Goal: Register for event/course

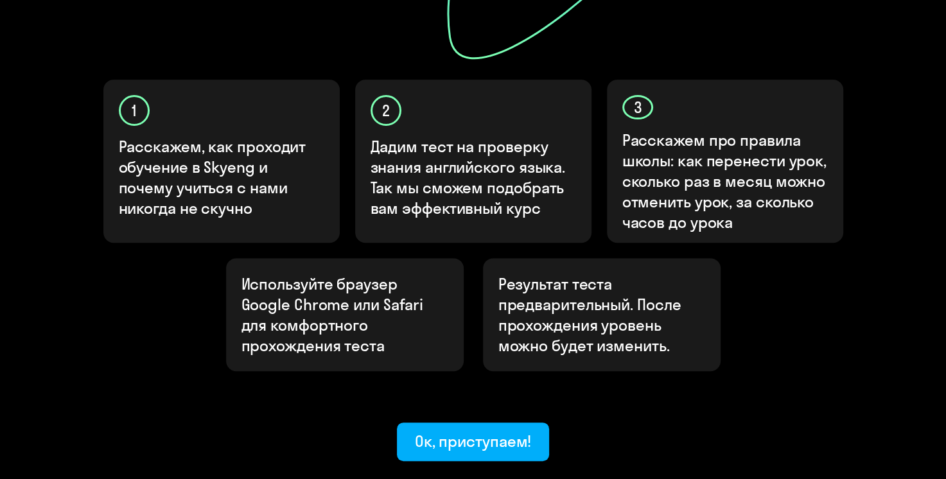
scroll to position [385, 0]
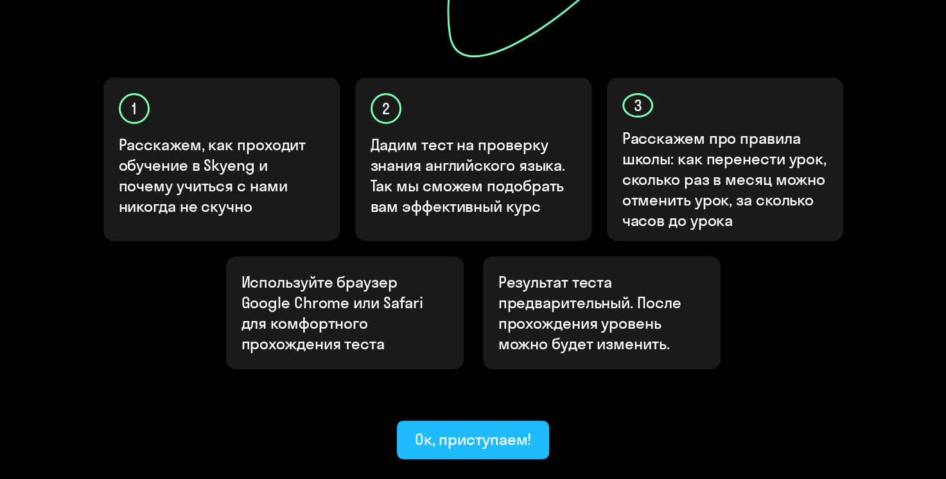
click at [462, 429] on div "Ок, приступаем!" at bounding box center [473, 439] width 117 height 21
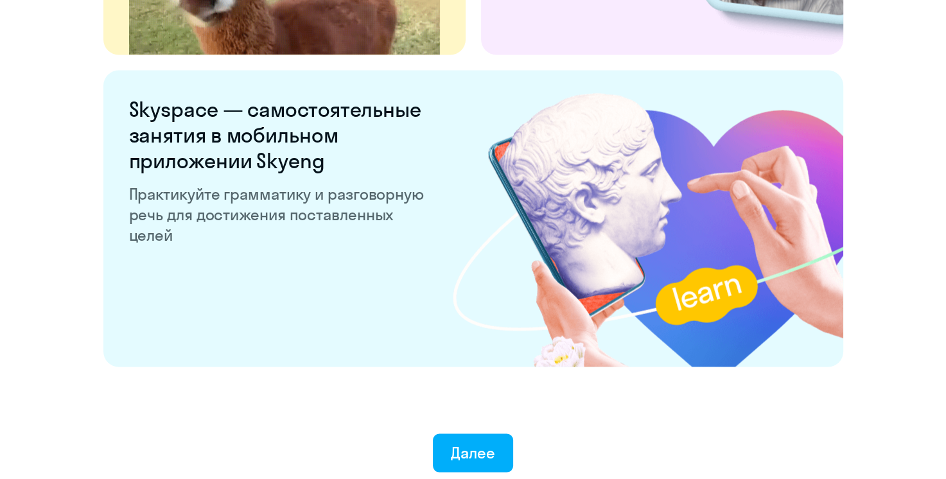
scroll to position [2433, 0]
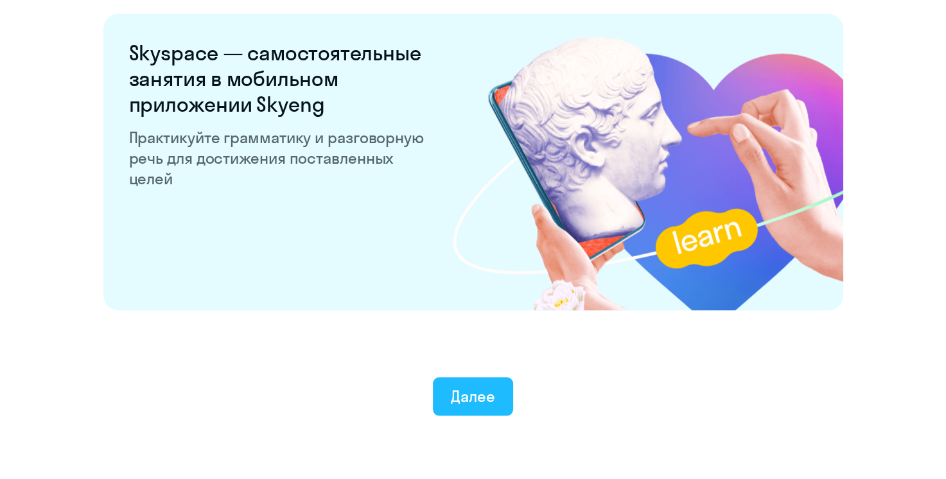
click at [467, 401] on div "Далее" at bounding box center [473, 396] width 44 height 21
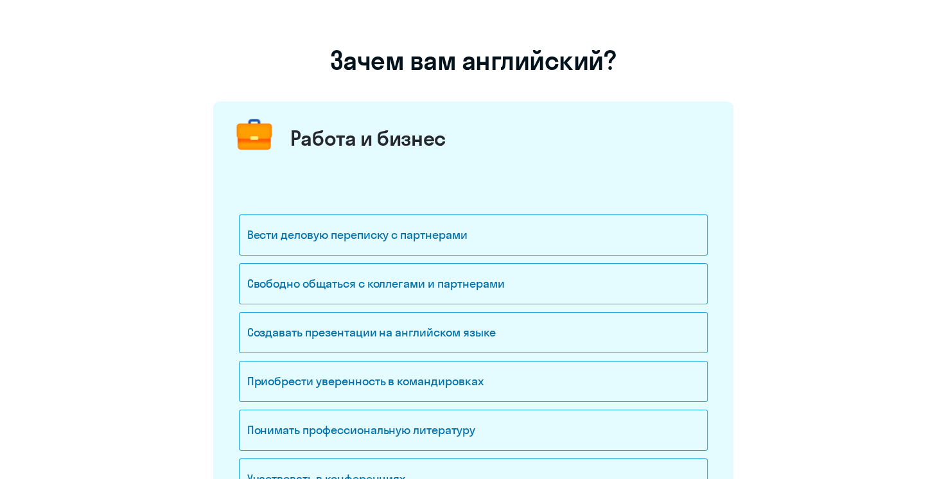
scroll to position [128, 0]
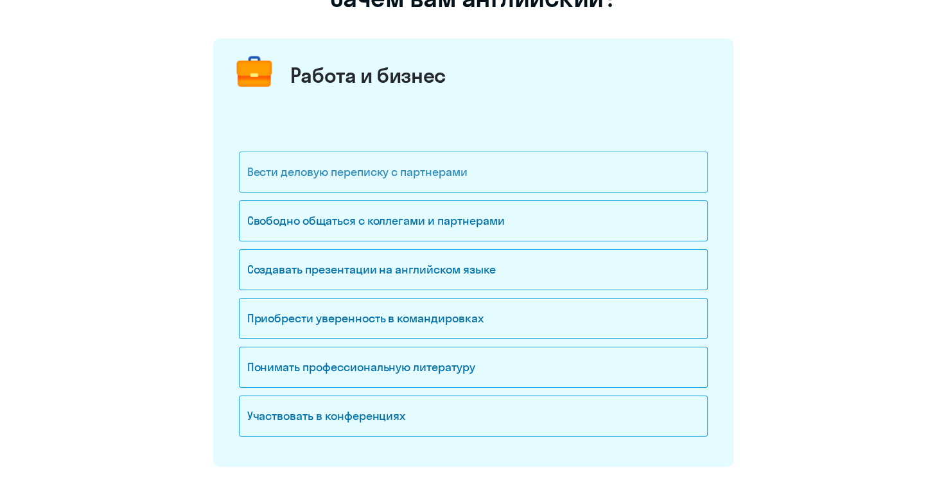
click at [598, 177] on div "Вести деловую переписку с партнерами" at bounding box center [473, 172] width 469 height 41
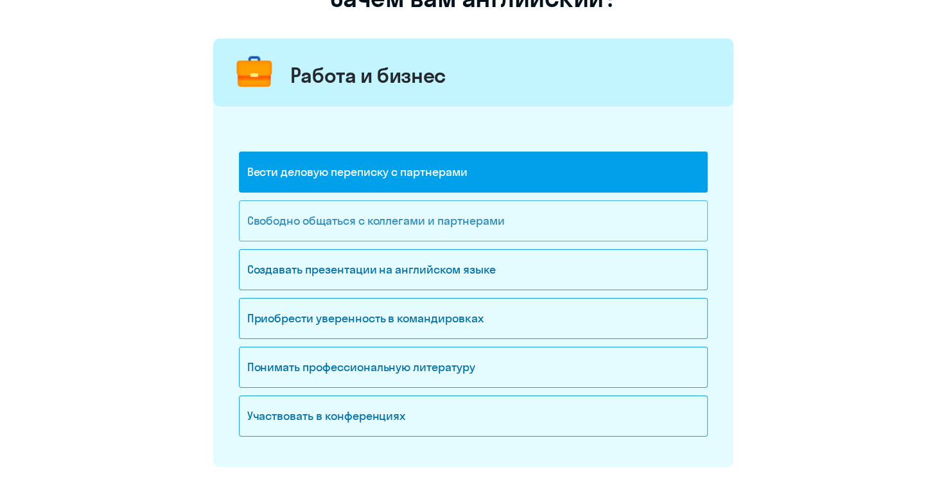
click at [536, 217] on div "Свободно общаться с коллегами и партнерами" at bounding box center [473, 220] width 469 height 41
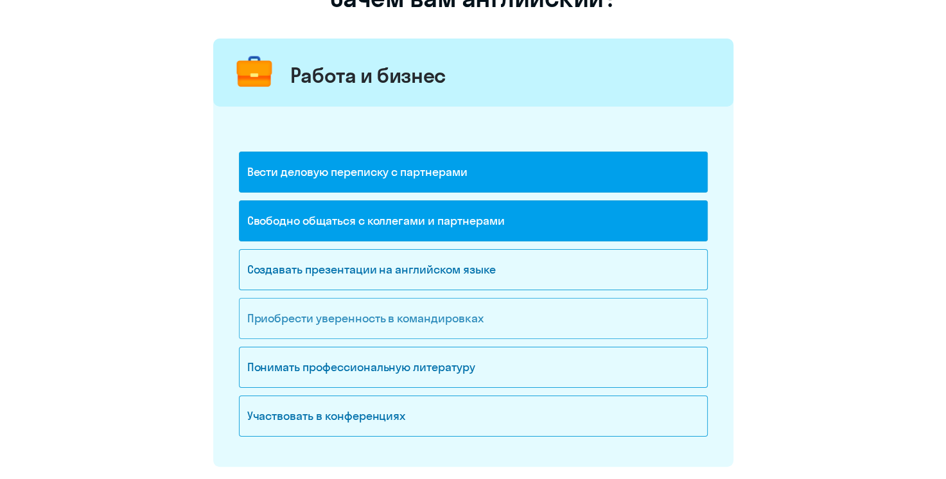
click at [424, 315] on div "Приобрести уверенность в командировках" at bounding box center [473, 318] width 469 height 41
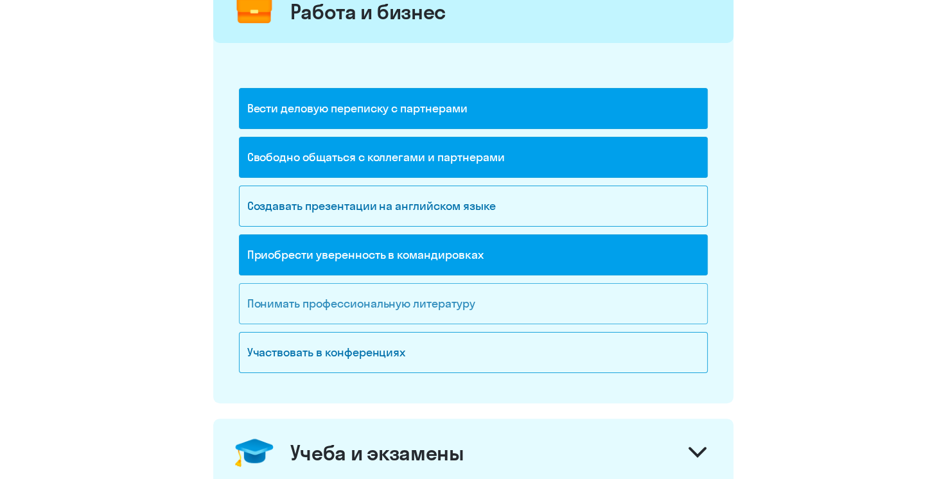
scroll to position [193, 0]
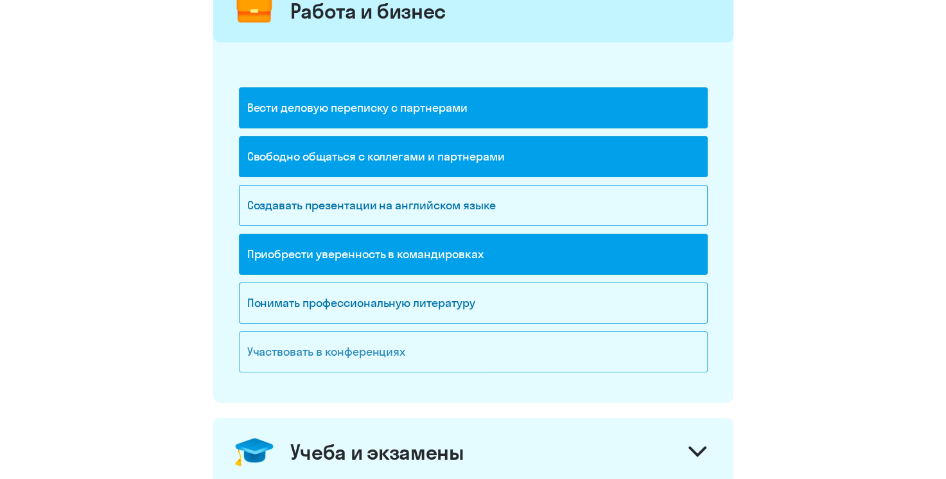
click at [430, 341] on div "Участвовать в конференциях" at bounding box center [473, 351] width 469 height 41
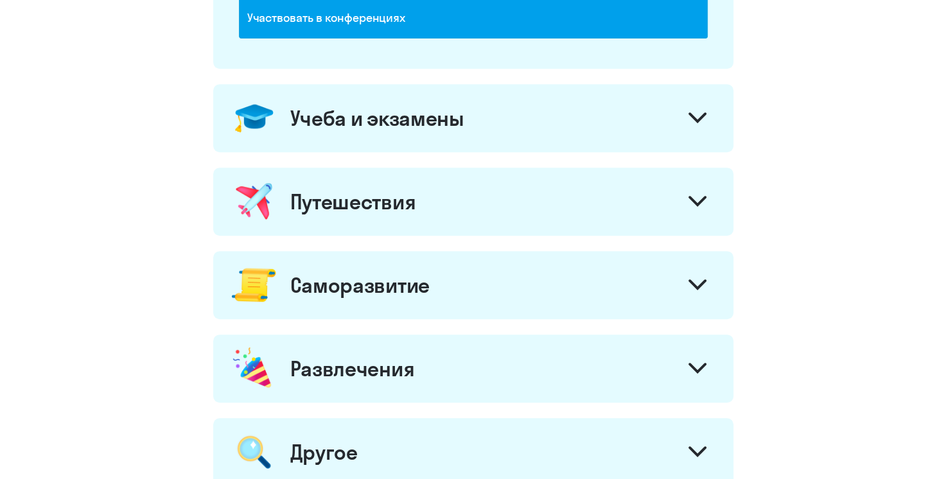
scroll to position [514, 0]
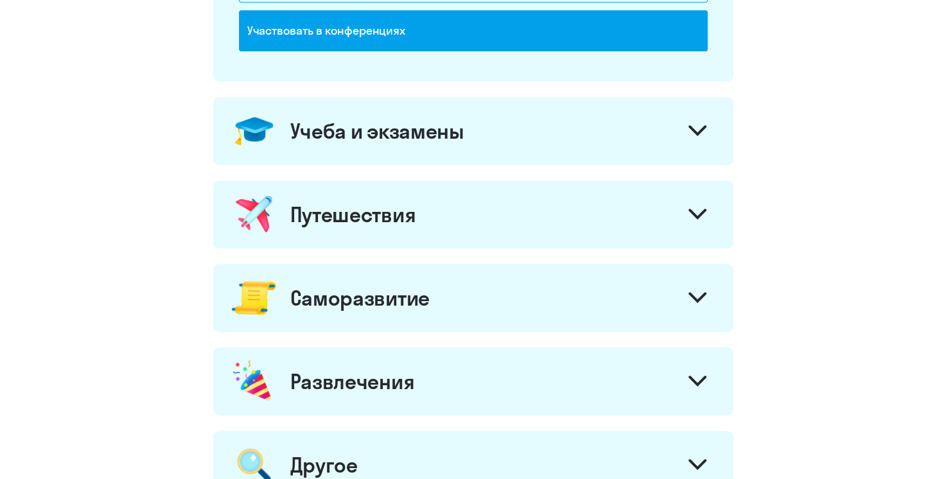
click at [686, 132] on div at bounding box center [697, 132] width 31 height 31
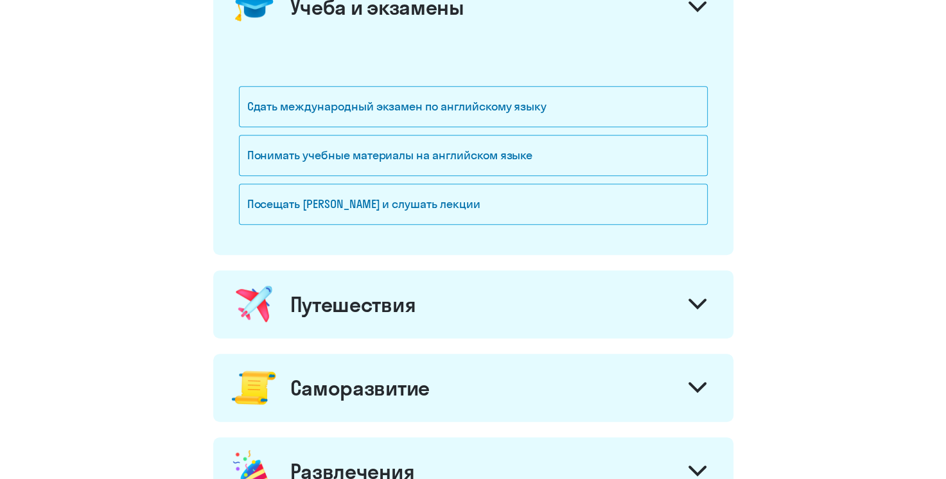
scroll to position [642, 0]
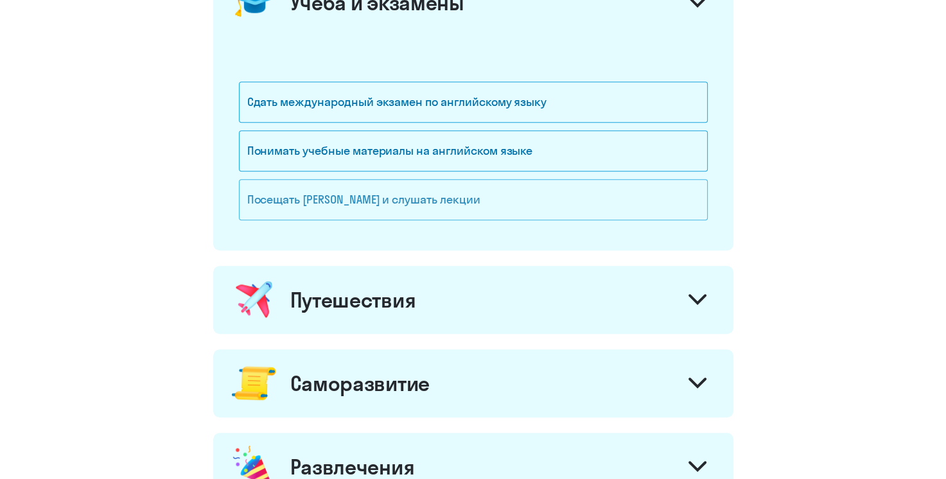
click at [518, 202] on div "Посещать [PERSON_NAME] и слушать лекции" at bounding box center [473, 199] width 469 height 41
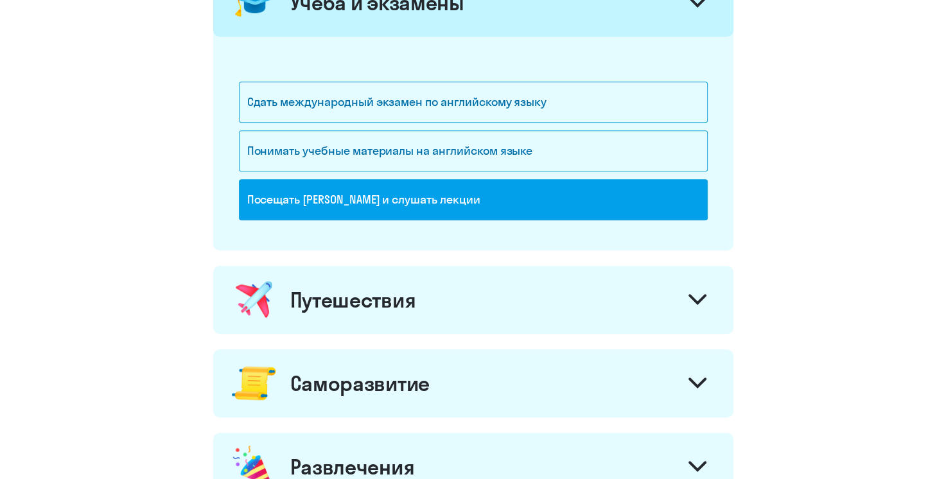
click at [623, 281] on div "Путешествия" at bounding box center [473, 300] width 520 height 68
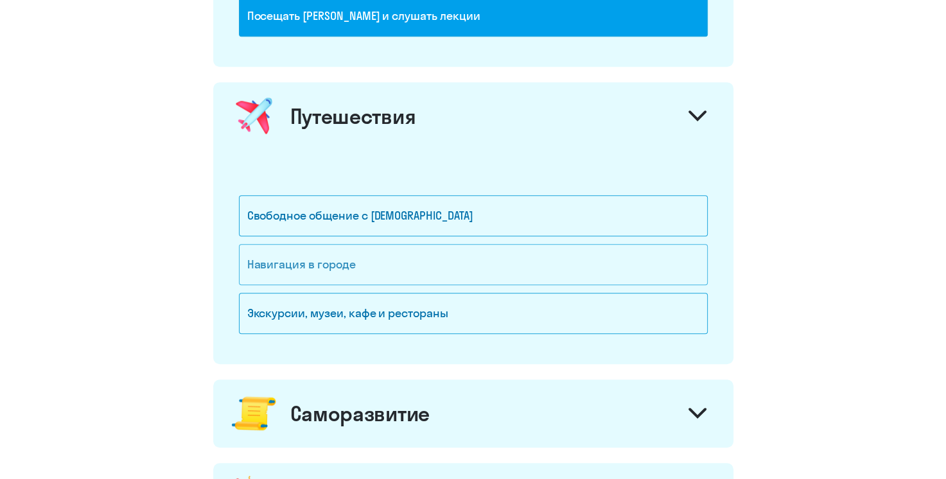
scroll to position [835, 0]
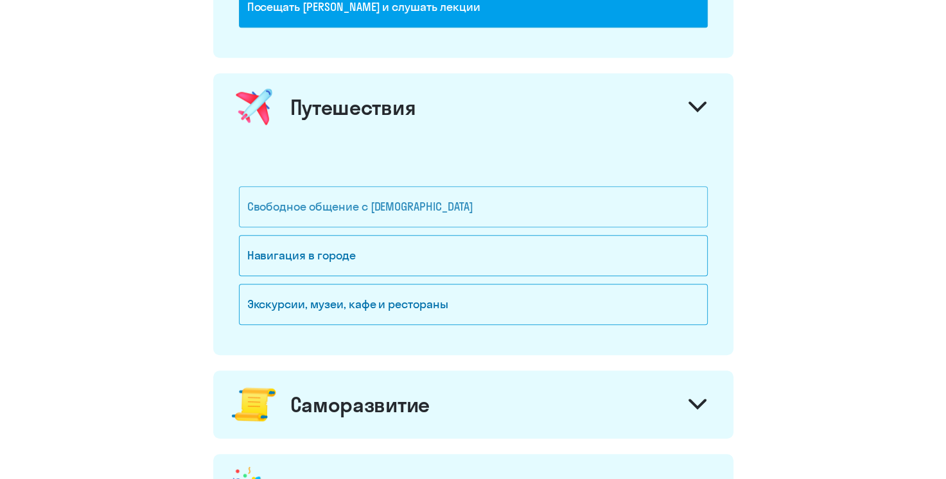
click at [453, 208] on div "Свободное общение с [DEMOGRAPHIC_DATA]" at bounding box center [473, 206] width 469 height 41
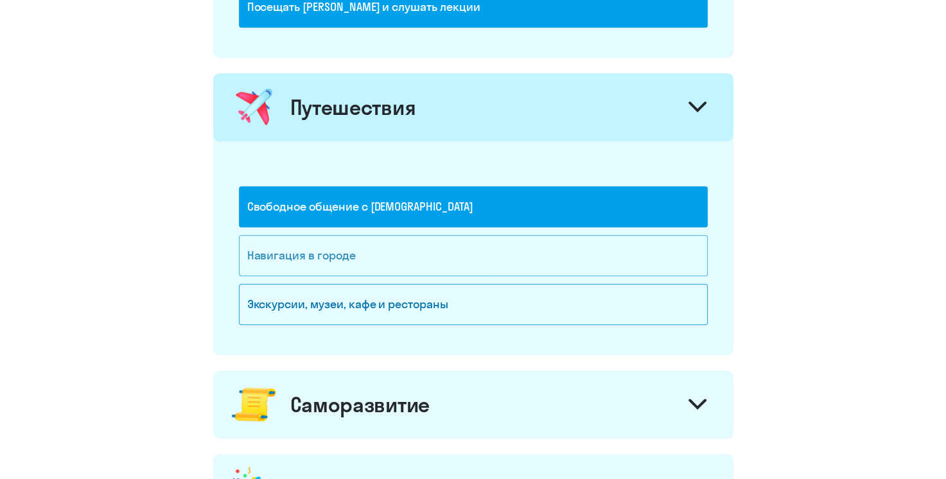
click at [429, 256] on div "Навигация в городе" at bounding box center [473, 255] width 469 height 41
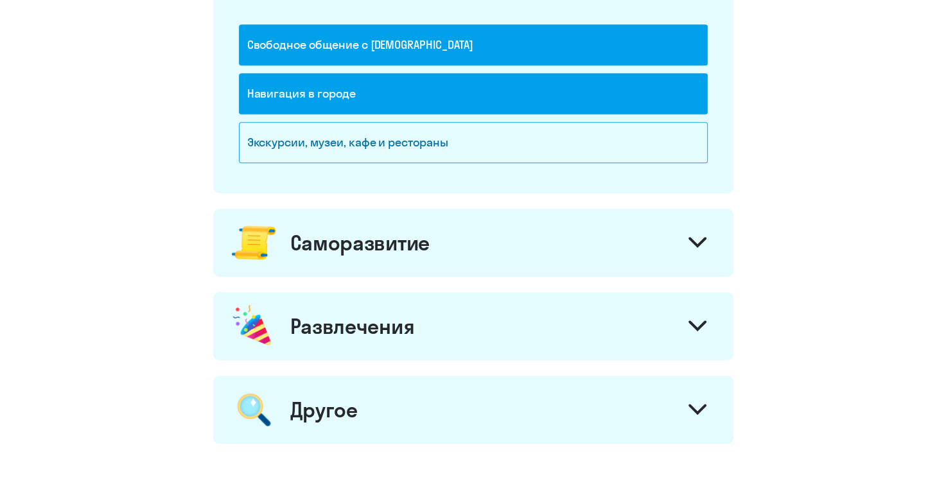
scroll to position [1027, 0]
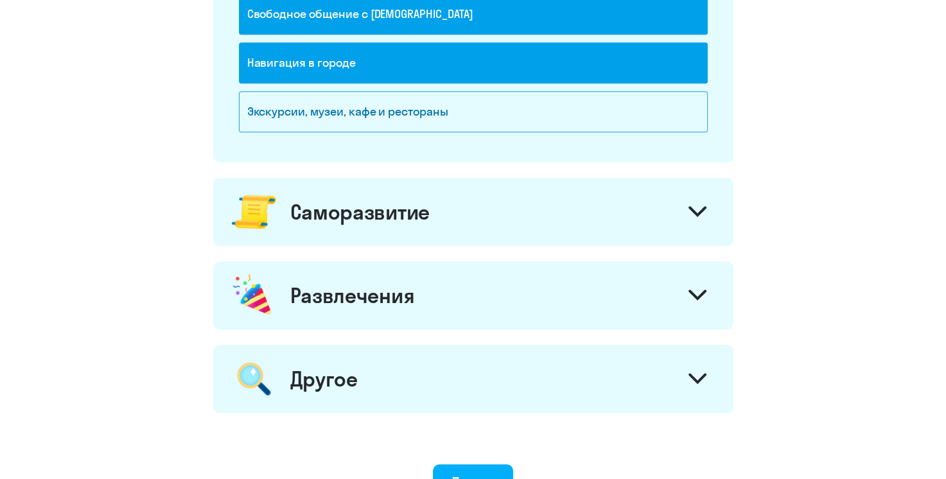
click at [671, 225] on div "Саморазвитие" at bounding box center [473, 212] width 520 height 68
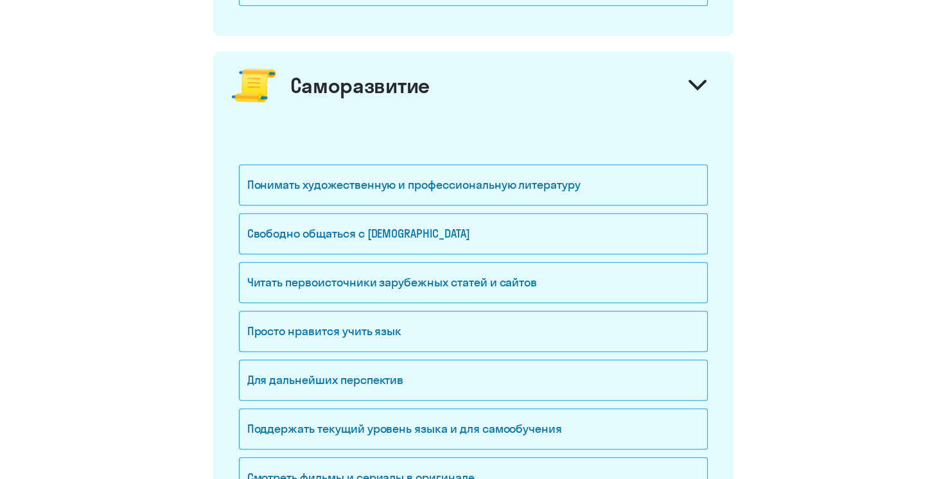
scroll to position [1156, 0]
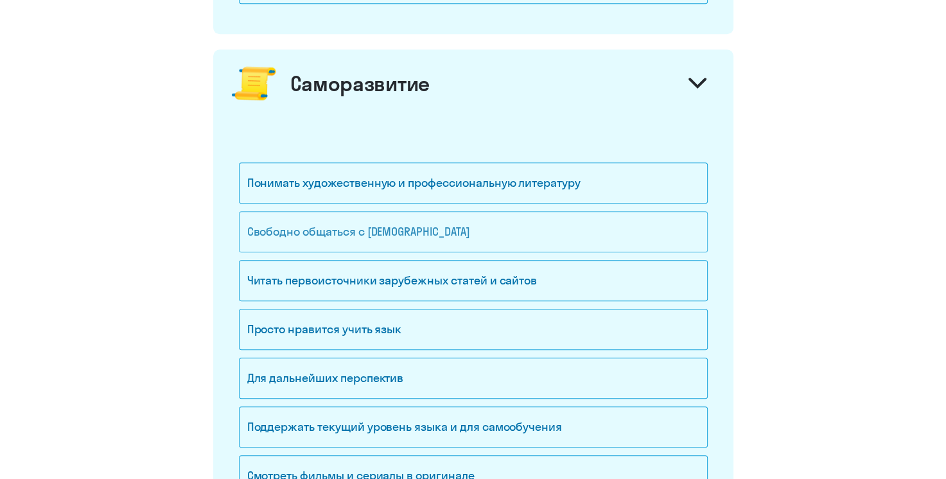
click at [480, 235] on div "Свободно общаться с [DEMOGRAPHIC_DATA]" at bounding box center [473, 231] width 469 height 41
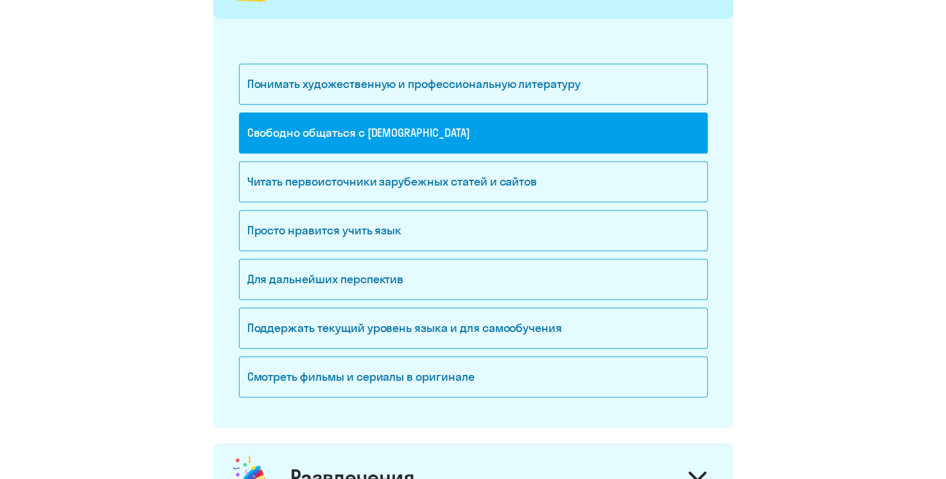
scroll to position [1284, 0]
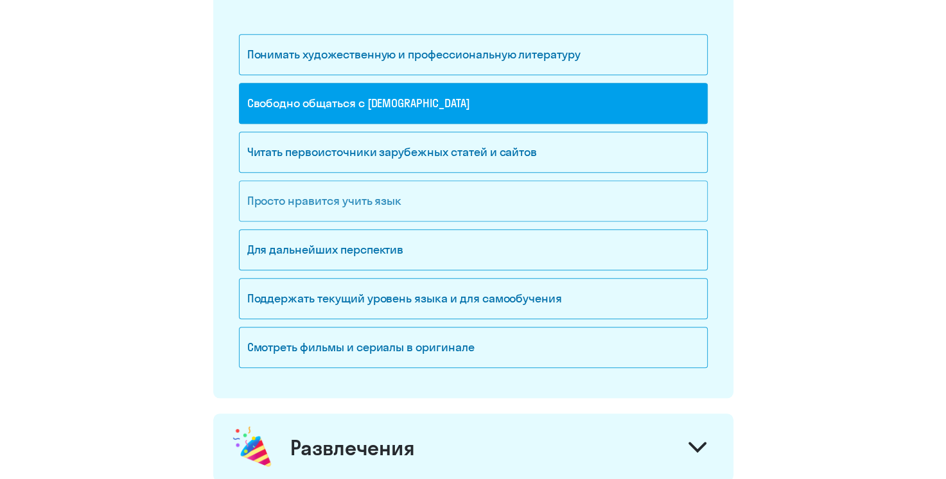
click at [427, 197] on div "Просто нравится учить язык" at bounding box center [473, 200] width 469 height 41
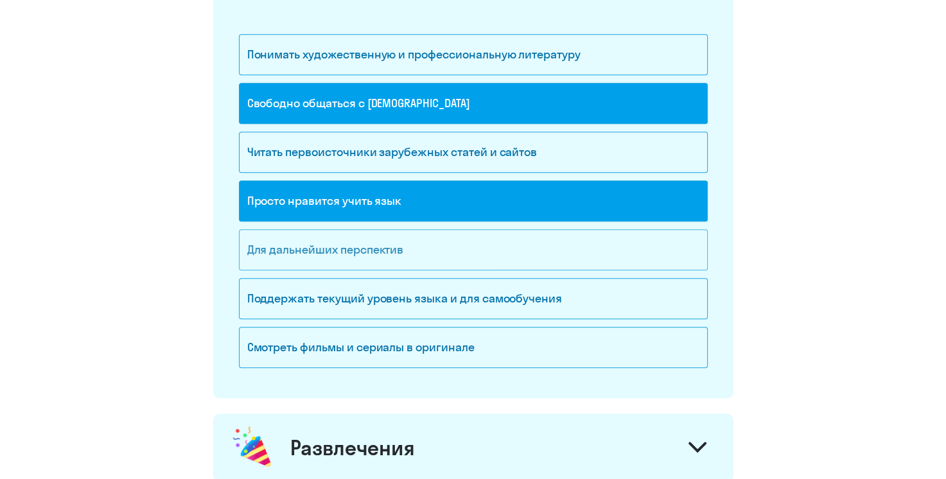
click at [409, 241] on div "Для дальнейших перспектив" at bounding box center [473, 249] width 469 height 41
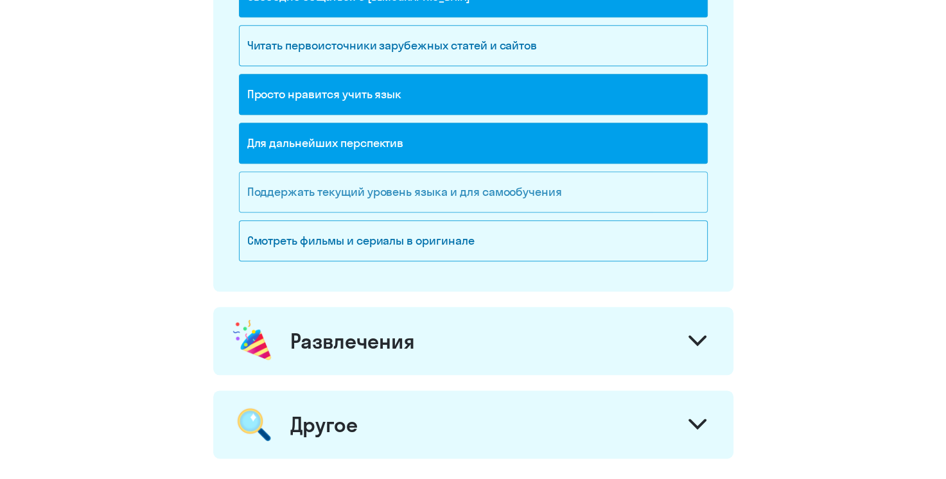
scroll to position [1413, 0]
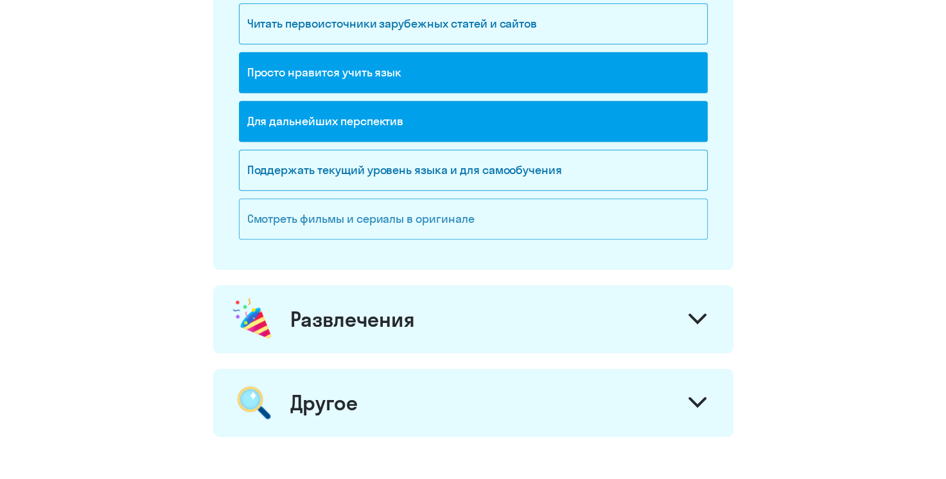
click at [487, 215] on div "Смотреть фильмы и сериалы в оригинале" at bounding box center [473, 218] width 469 height 41
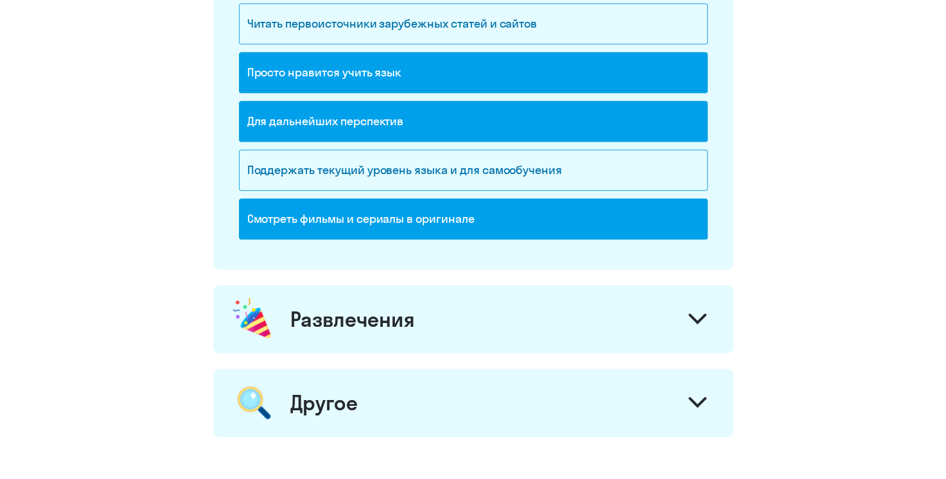
click at [665, 320] on div "Развлечения" at bounding box center [473, 319] width 520 height 68
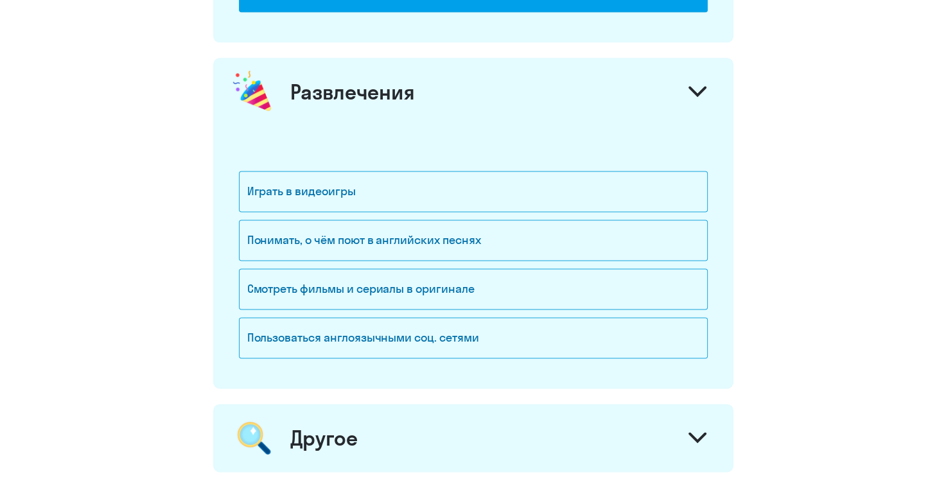
scroll to position [1670, 0]
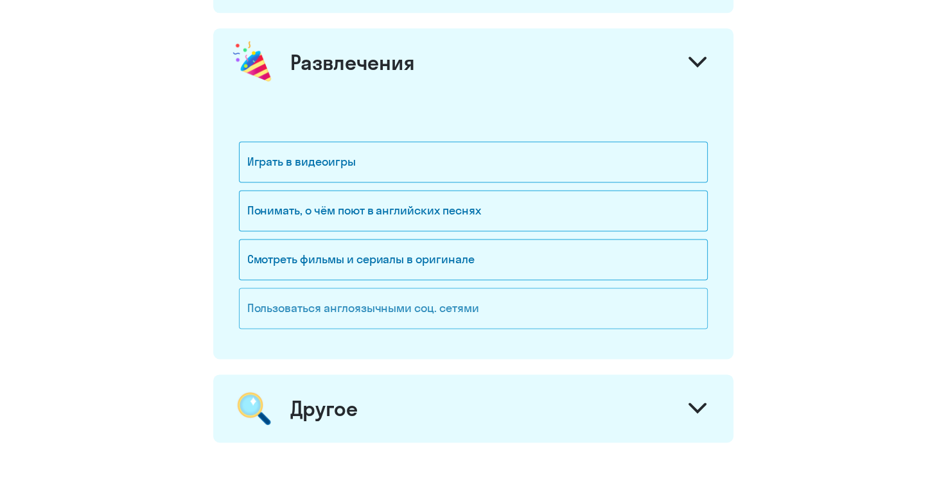
click at [451, 304] on div "Пользоваться англоязычными соц. сетями" at bounding box center [473, 308] width 469 height 41
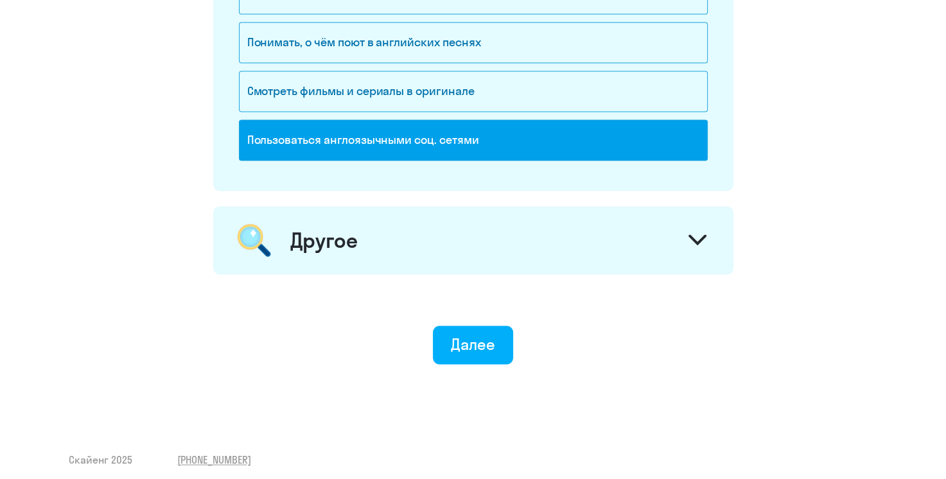
scroll to position [1839, 0]
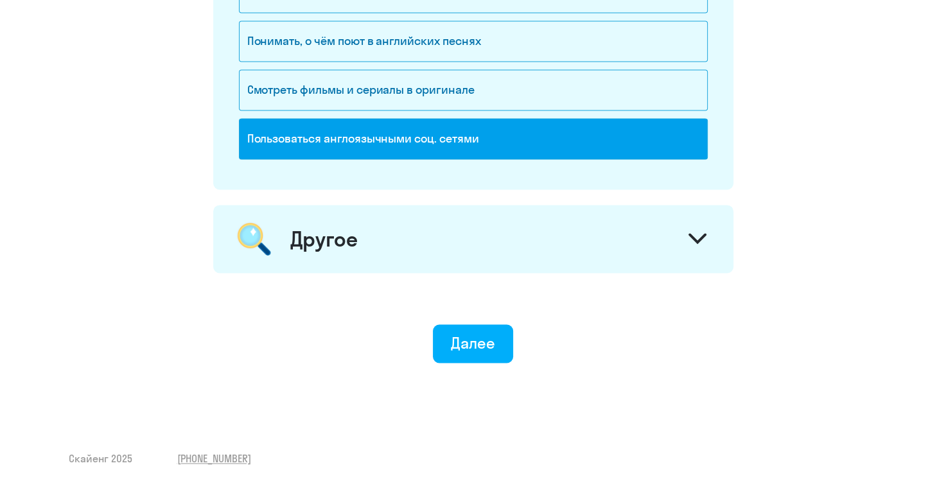
click at [635, 230] on div "Другое" at bounding box center [473, 239] width 520 height 68
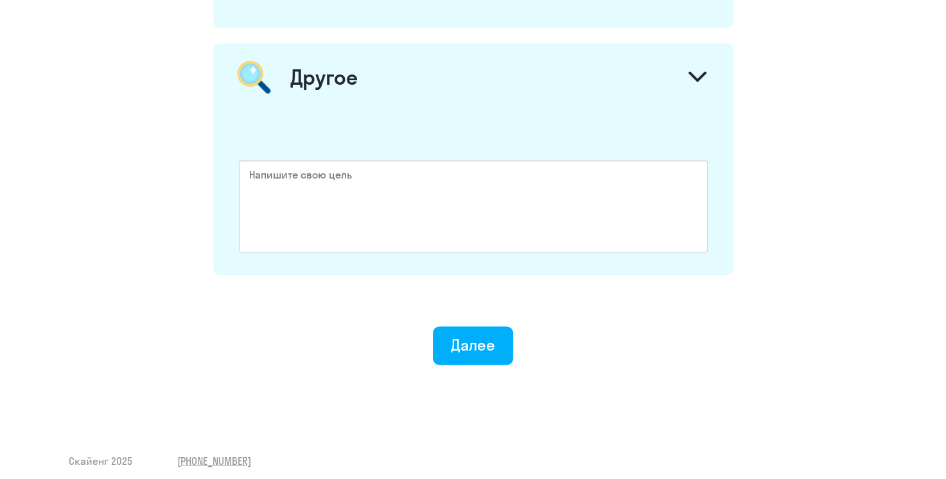
scroll to position [2003, 0]
click at [493, 341] on div "Далее" at bounding box center [473, 343] width 44 height 21
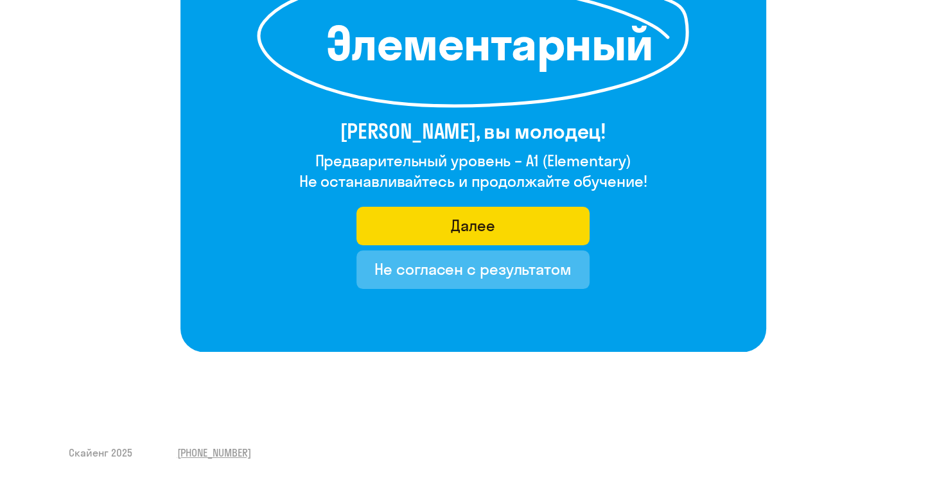
scroll to position [223, 0]
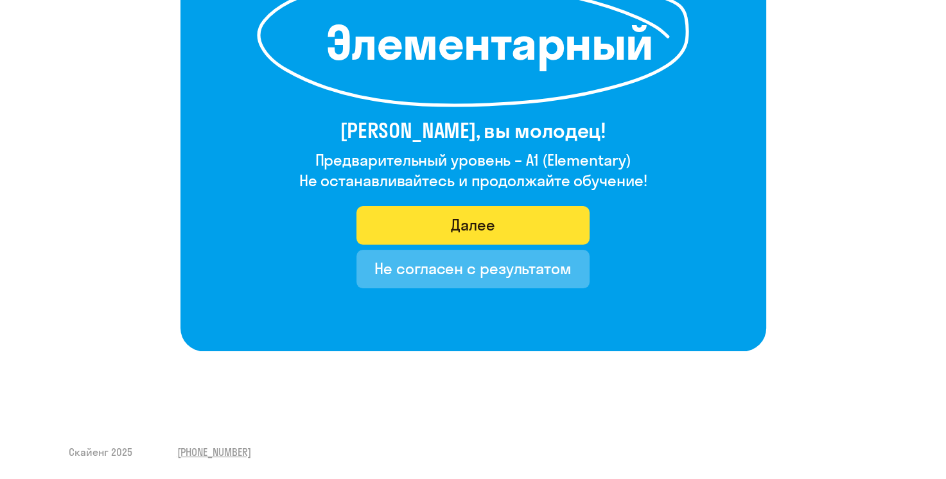
click at [439, 224] on button "Далее" at bounding box center [472, 225] width 233 height 39
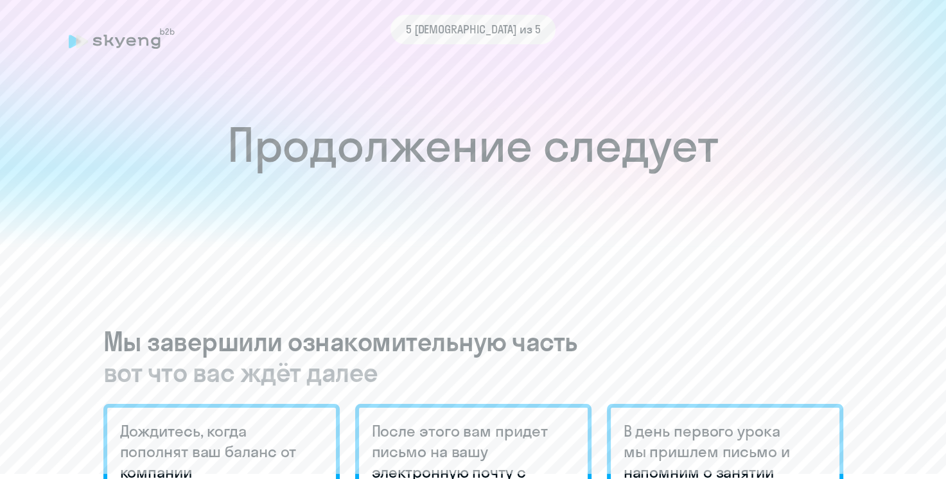
click at [113, 31] on div "5 [DEMOGRAPHIC_DATA] из 5" at bounding box center [473, 30] width 809 height 30
click at [123, 43] on div "5 [DEMOGRAPHIC_DATA] из 5" at bounding box center [473, 30] width 809 height 30
